Goal: Information Seeking & Learning: Learn about a topic

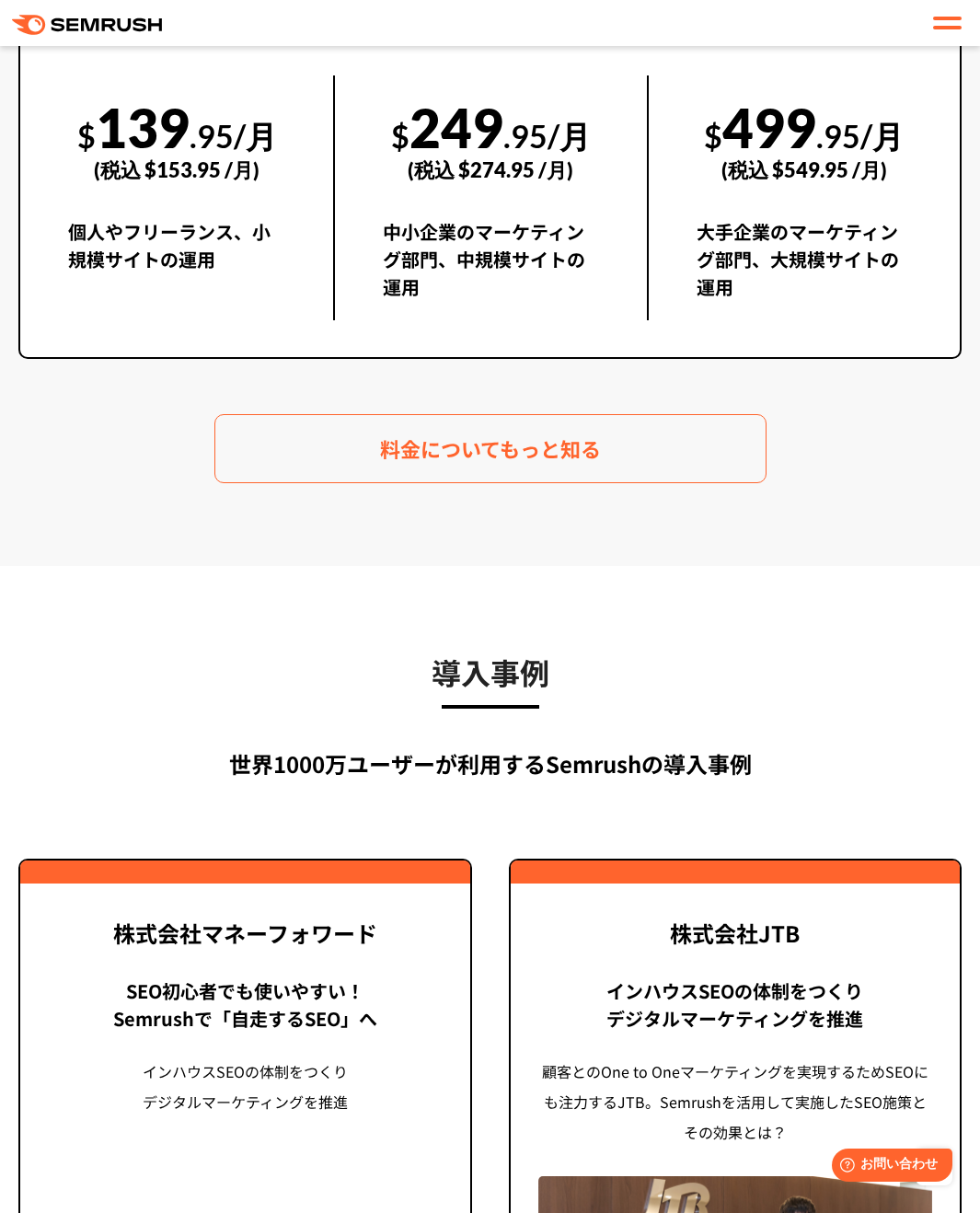
scroll to position [3026, 0]
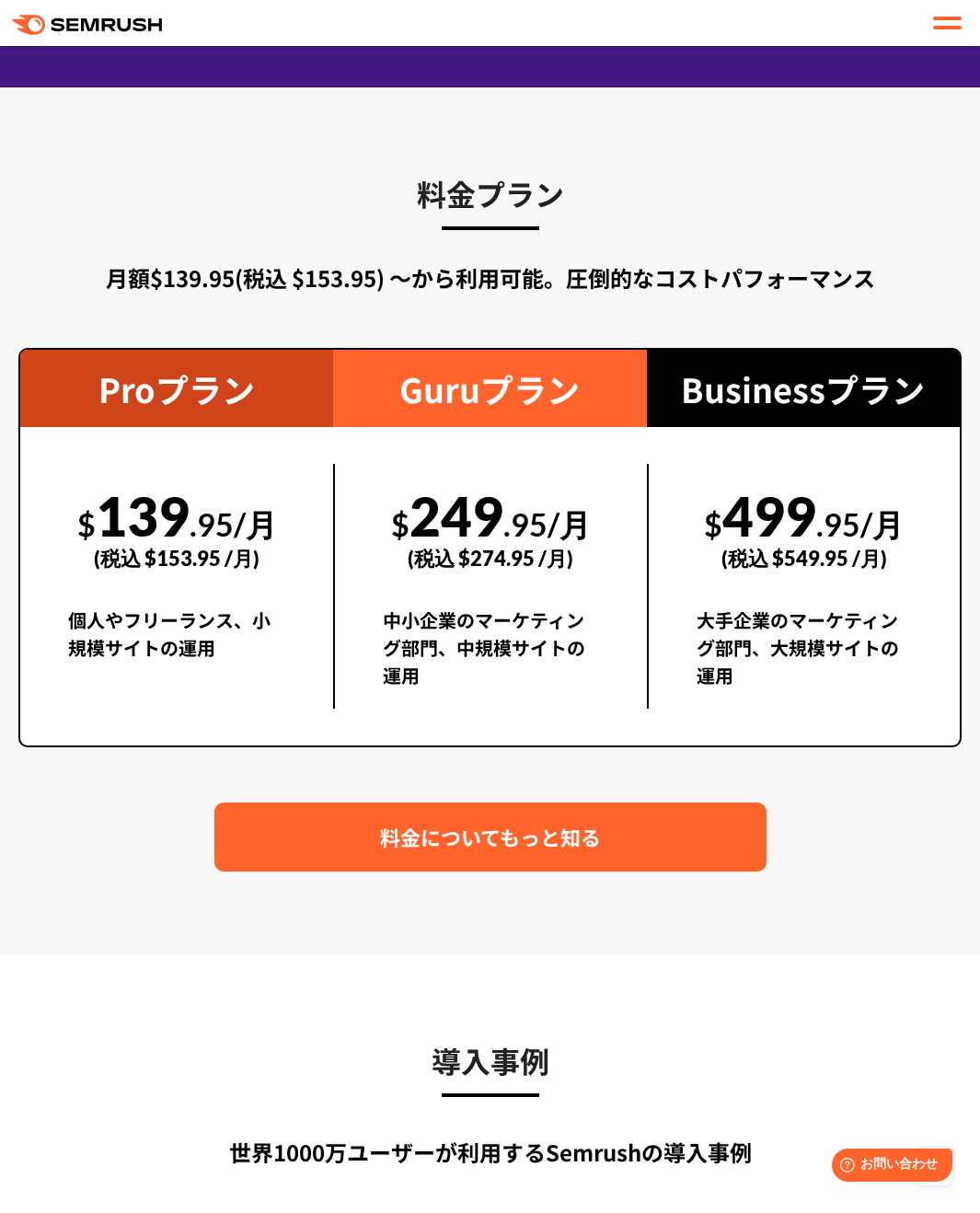
click at [476, 851] on span "料金についてもっと知る" at bounding box center [490, 836] width 221 height 32
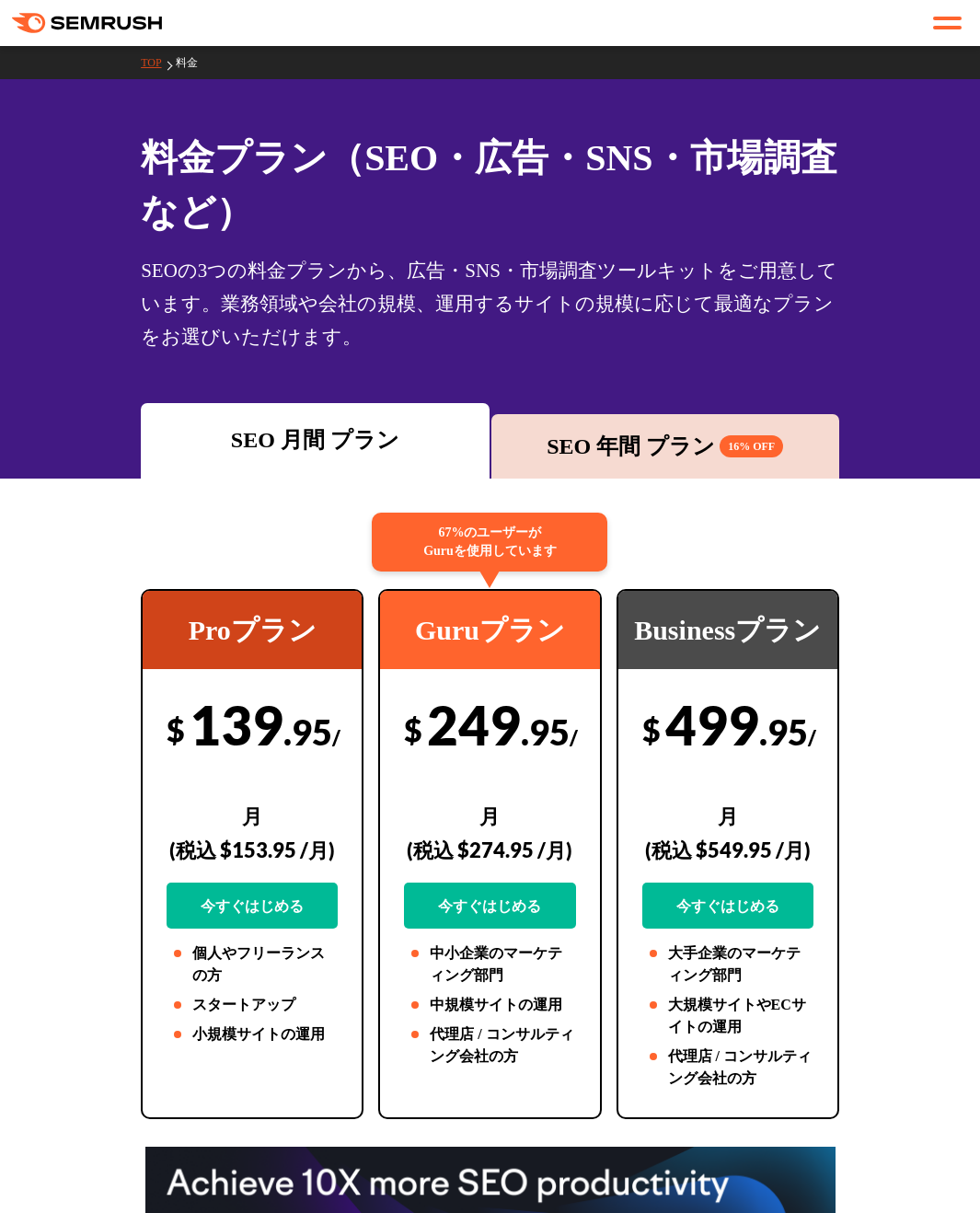
click at [611, 442] on div "SEO 年間 プラン 16% OFF" at bounding box center [665, 446] width 329 height 33
